Goal: Information Seeking & Learning: Learn about a topic

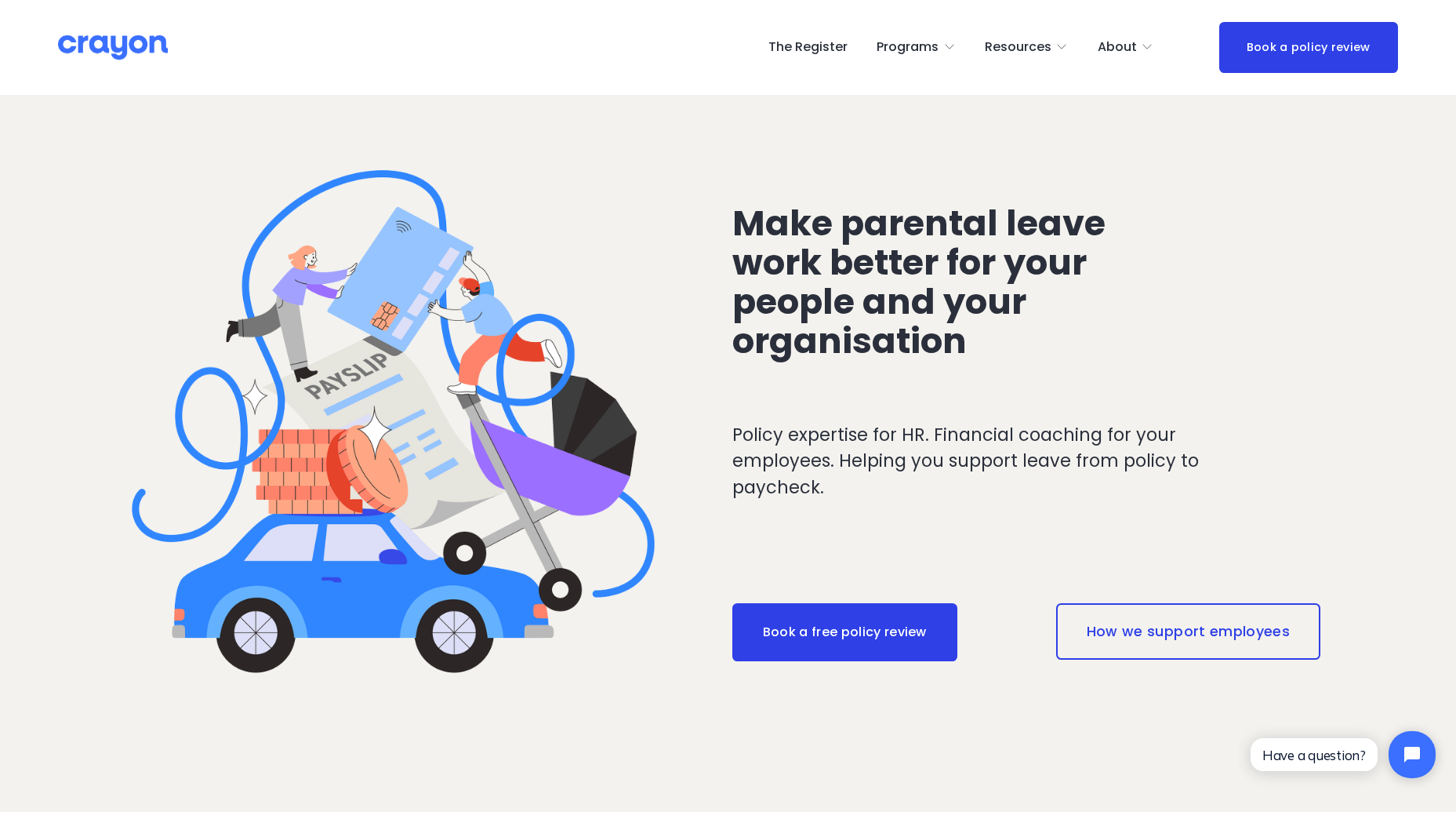
click at [0, 0] on span "Launch: New Grads" at bounding box center [0, 0] width 0 height 0
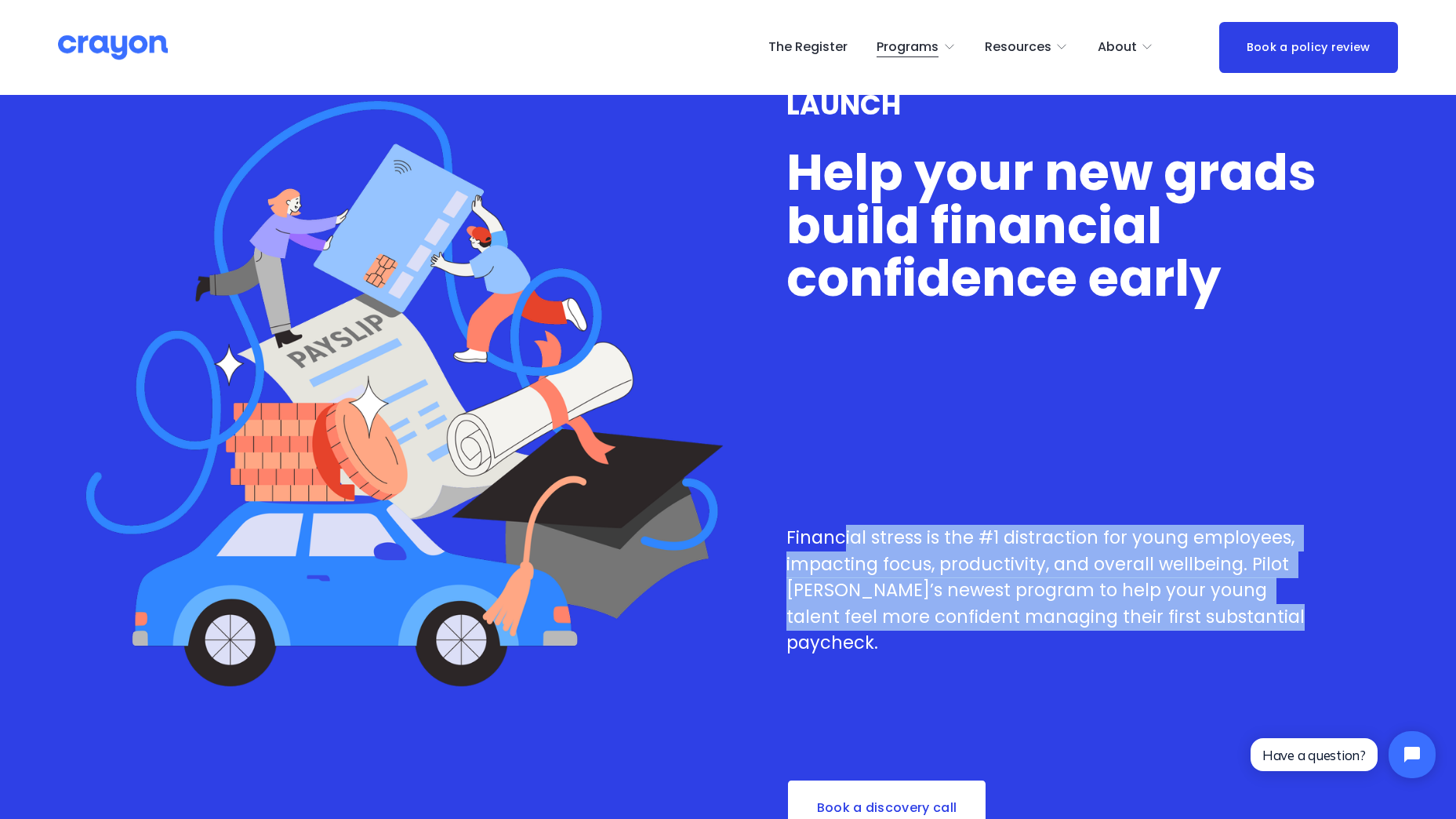
drag, startPoint x: 844, startPoint y: 543, endPoint x: 1274, endPoint y: 623, distance: 437.4
click at [1274, 623] on p "Financial stress is the #1 distraction for young employees, impacting focus, pr…" at bounding box center [1052, 591] width 531 height 131
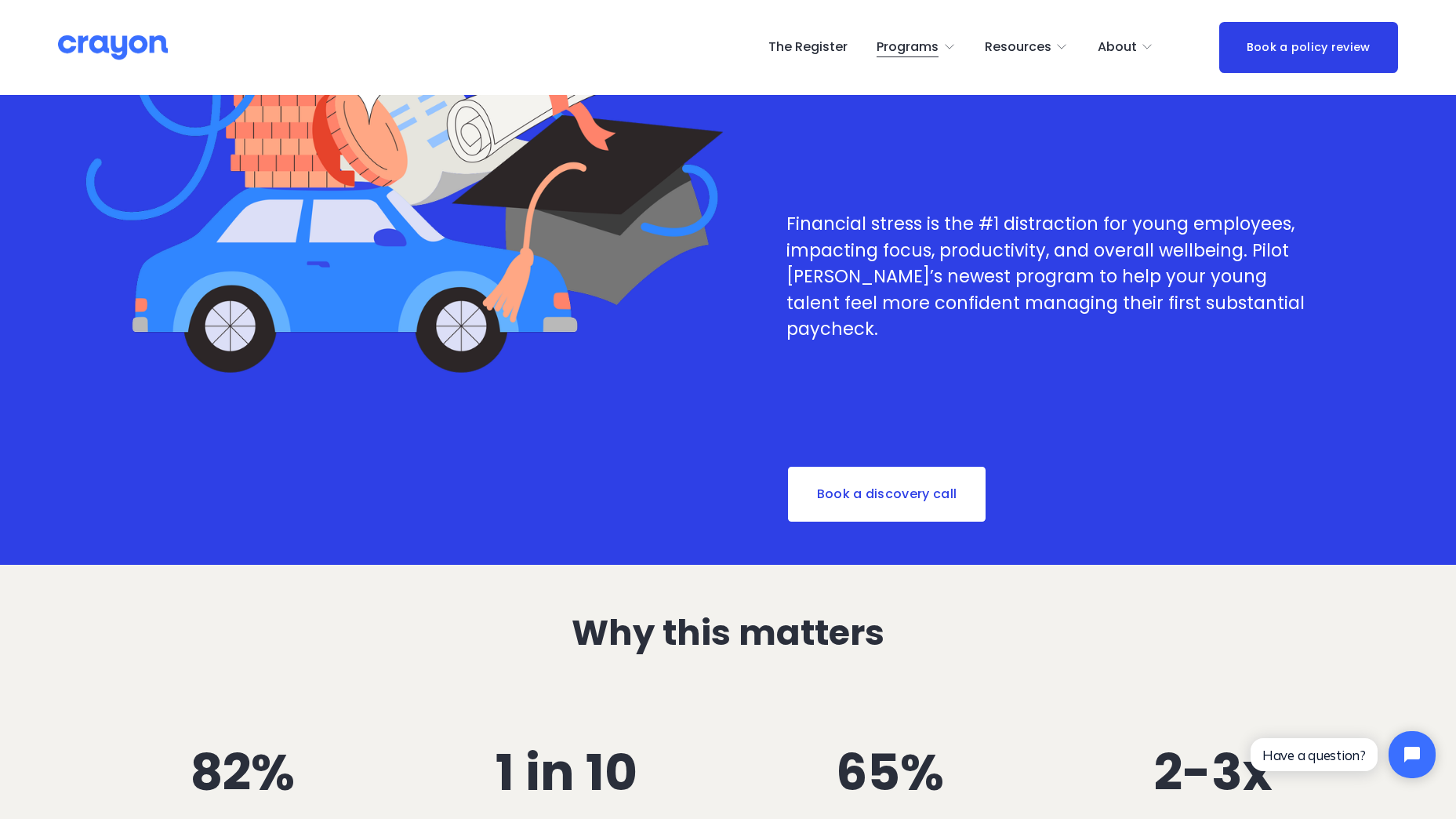
scroll to position [470, 0]
